Goal: Task Accomplishment & Management: Manage account settings

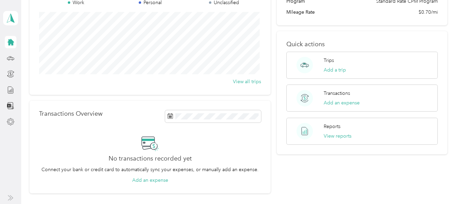
scroll to position [137, 0]
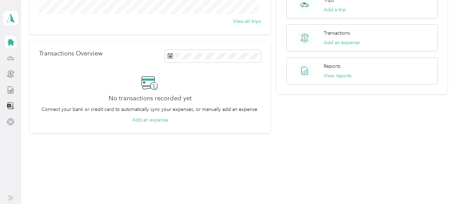
click at [9, 57] on icon at bounding box center [11, 59] width 8 height 8
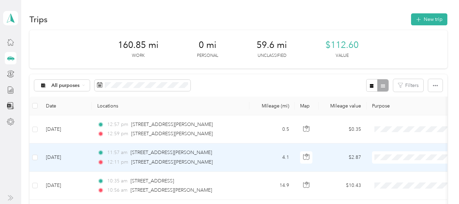
click at [331, 157] on td "$2.87" at bounding box center [343, 158] width 48 height 28
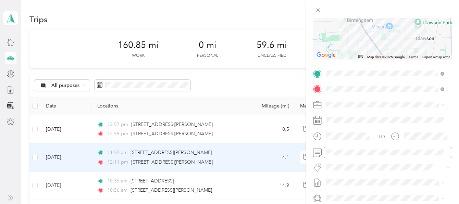
scroll to position [137, 0]
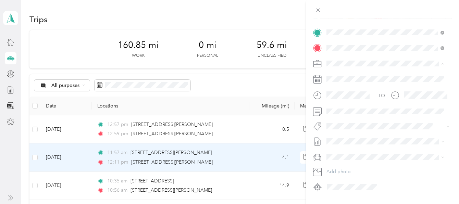
click at [342, 73] on span "Rudbro" at bounding box center [337, 76] width 16 height 6
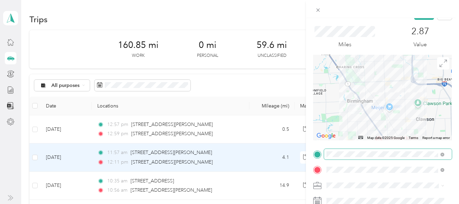
scroll to position [0, 0]
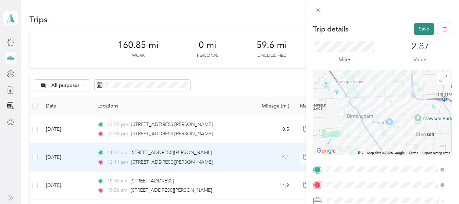
click at [415, 28] on button "Save" at bounding box center [424, 29] width 20 height 12
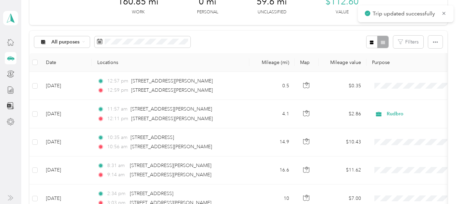
scroll to position [69, 0]
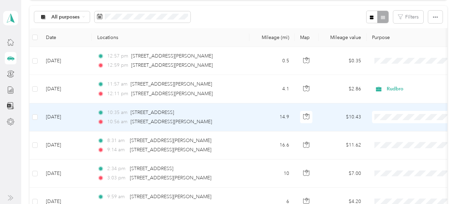
click at [241, 120] on div "10:56 am [STREET_ADDRESS][PERSON_NAME]" at bounding box center [169, 122] width 144 height 8
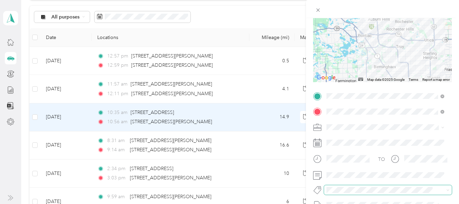
scroll to position [103, 0]
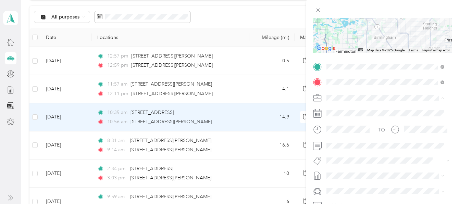
click at [344, 109] on span "Rudbro" at bounding box center [337, 110] width 16 height 6
click at [325, 146] on span at bounding box center [388, 146] width 128 height 11
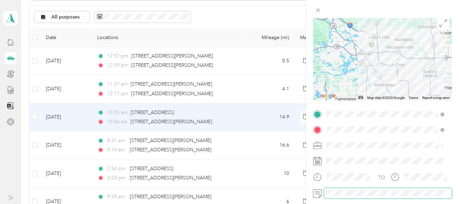
scroll to position [0, 0]
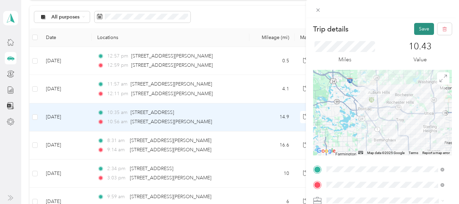
click at [418, 27] on button "Save" at bounding box center [424, 29] width 20 height 12
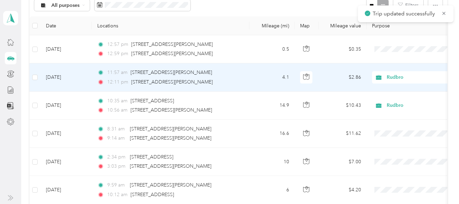
scroll to position [137, 0]
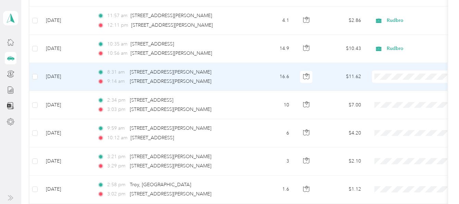
click at [240, 80] on div "9:14 am [STREET_ADDRESS][PERSON_NAME]" at bounding box center [169, 82] width 144 height 8
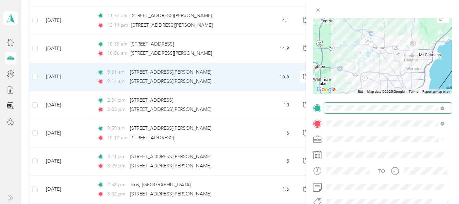
scroll to position [103, 0]
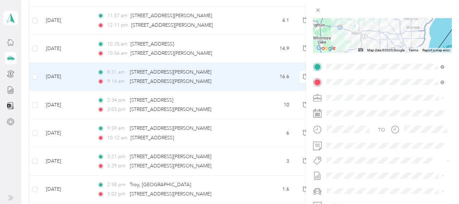
click at [340, 110] on span "Rudbro" at bounding box center [337, 110] width 16 height 6
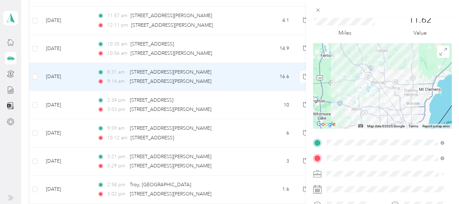
scroll to position [0, 0]
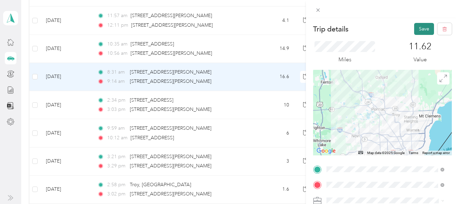
click at [419, 29] on button "Save" at bounding box center [424, 29] width 20 height 12
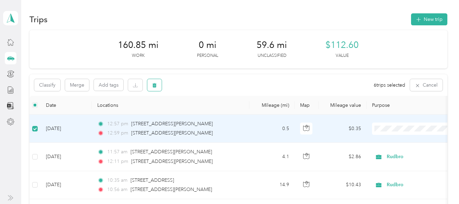
click at [156, 84] on icon "button" at bounding box center [155, 85] width 4 height 4
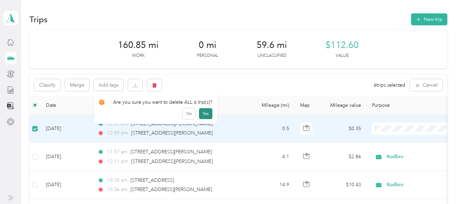
click at [201, 115] on button "Yes" at bounding box center [205, 113] width 13 height 11
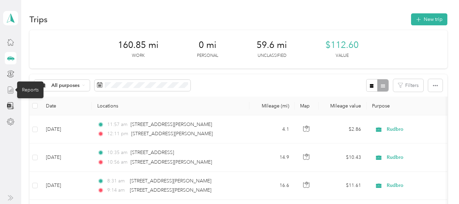
click at [10, 90] on icon at bounding box center [11, 90] width 8 height 8
